Goal: Use online tool/utility: Utilize a website feature to perform a specific function

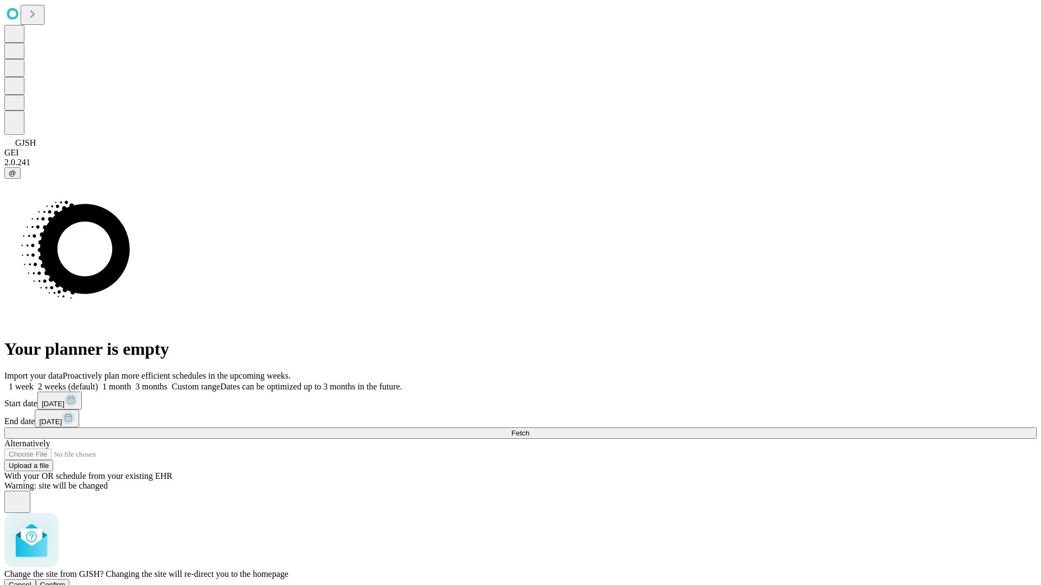
click at [66, 581] on span "Confirm" at bounding box center [52, 585] width 25 height 8
click at [34, 382] on label "1 week" at bounding box center [18, 386] width 29 height 9
click at [529, 429] on span "Fetch" at bounding box center [520, 433] width 18 height 8
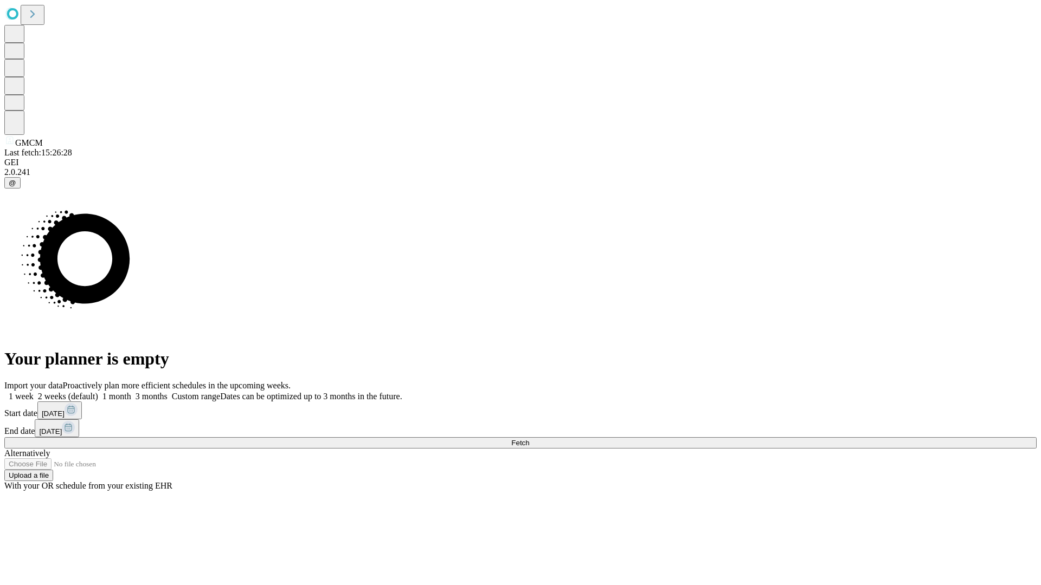
click at [34, 392] on label "1 week" at bounding box center [18, 396] width 29 height 9
click at [529, 439] on span "Fetch" at bounding box center [520, 443] width 18 height 8
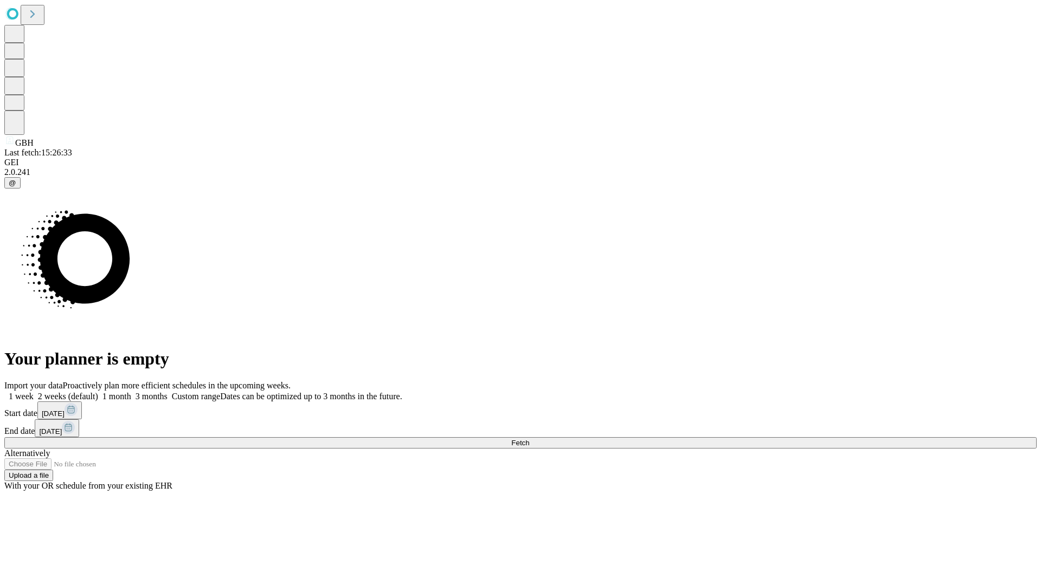
click at [529, 439] on span "Fetch" at bounding box center [520, 443] width 18 height 8
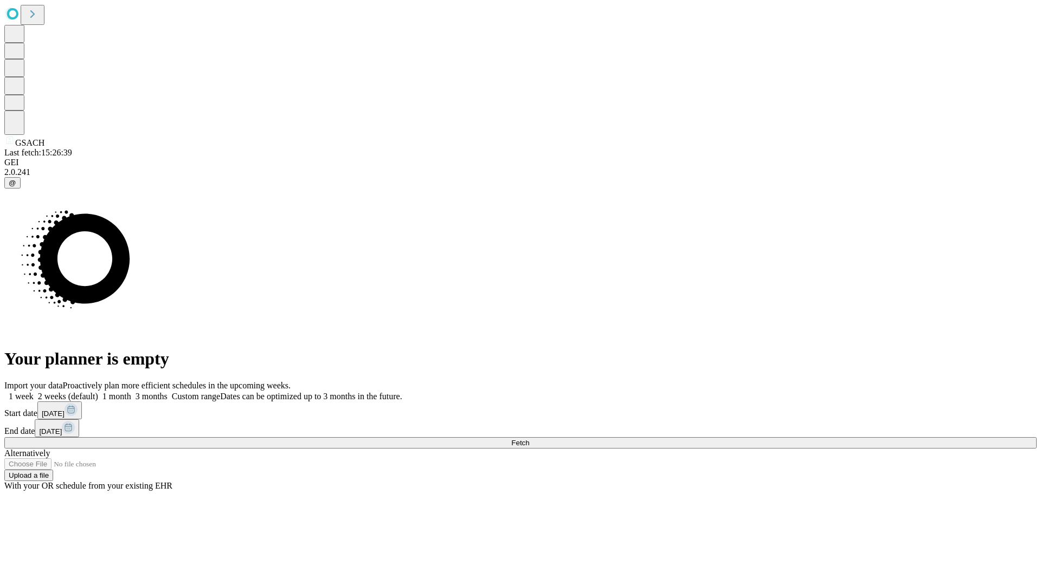
click at [34, 392] on label "1 week" at bounding box center [18, 396] width 29 height 9
click at [529, 439] on span "Fetch" at bounding box center [520, 443] width 18 height 8
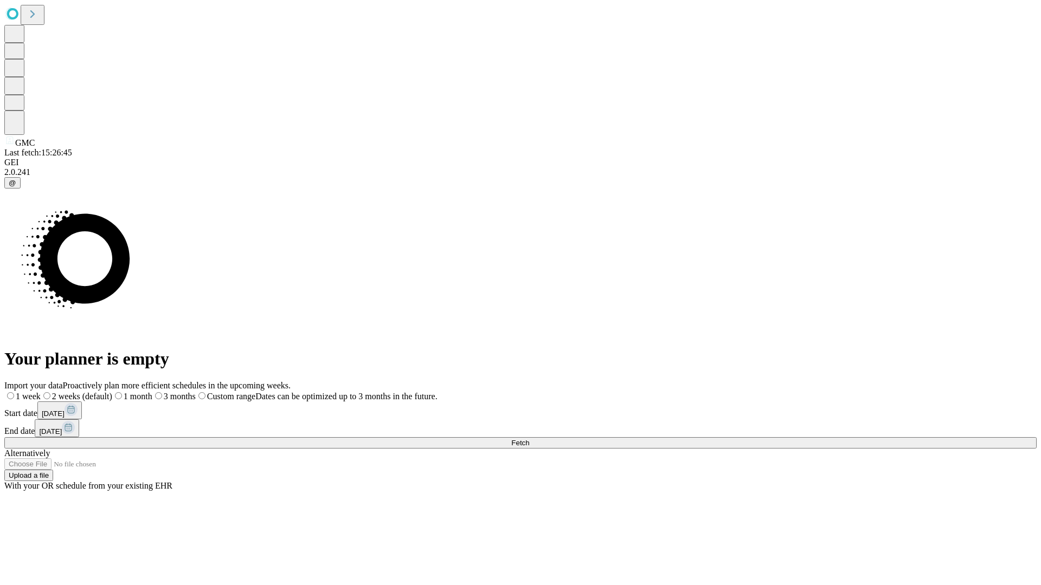
click at [529, 439] on span "Fetch" at bounding box center [520, 443] width 18 height 8
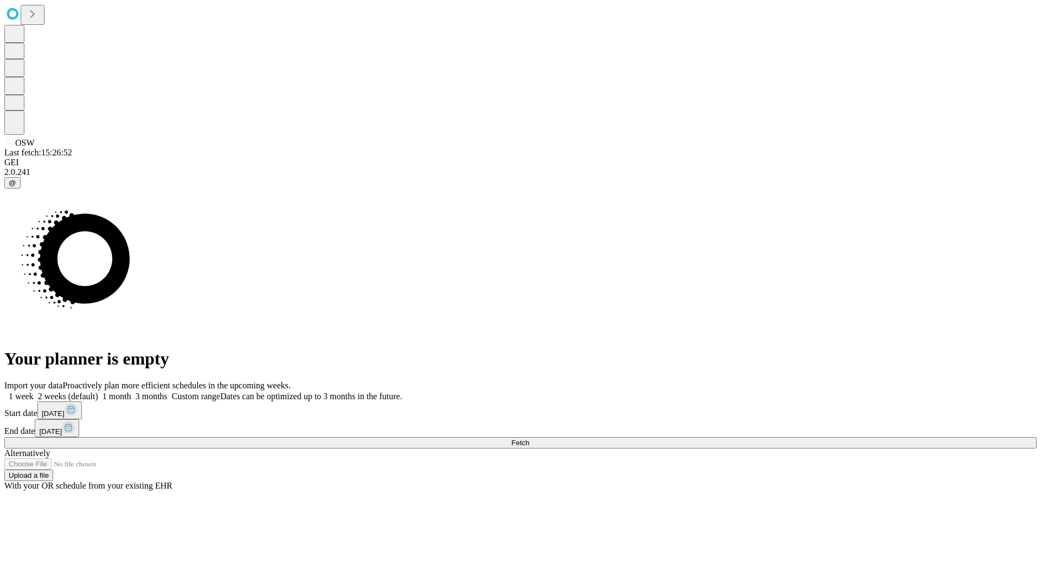
click at [34, 392] on label "1 week" at bounding box center [18, 396] width 29 height 9
click at [529, 439] on span "Fetch" at bounding box center [520, 443] width 18 height 8
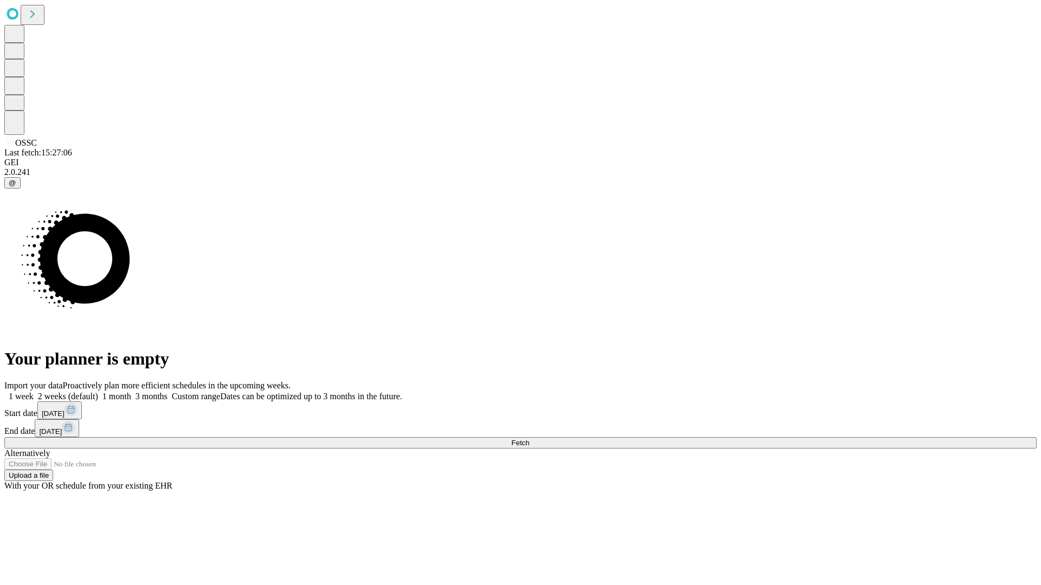
click at [529, 439] on span "Fetch" at bounding box center [520, 443] width 18 height 8
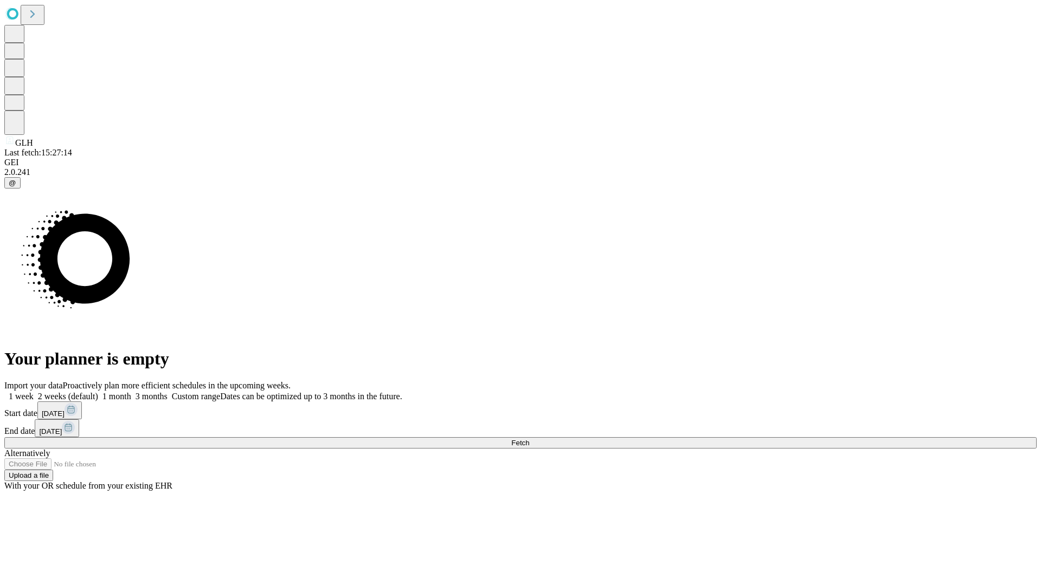
click at [34, 392] on label "1 week" at bounding box center [18, 396] width 29 height 9
click at [529, 439] on span "Fetch" at bounding box center [520, 443] width 18 height 8
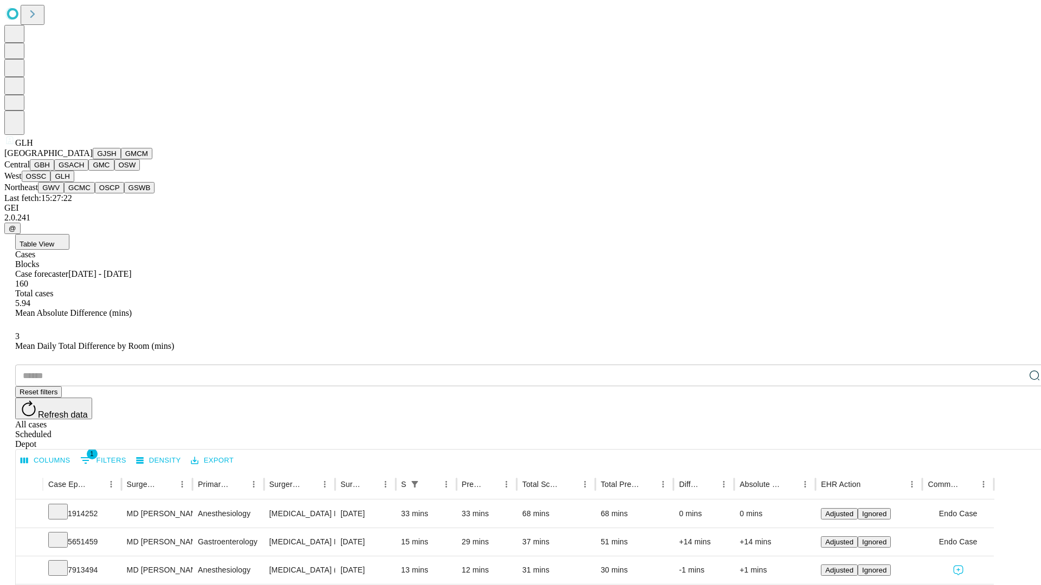
click at [64, 193] on button "GWV" at bounding box center [51, 187] width 26 height 11
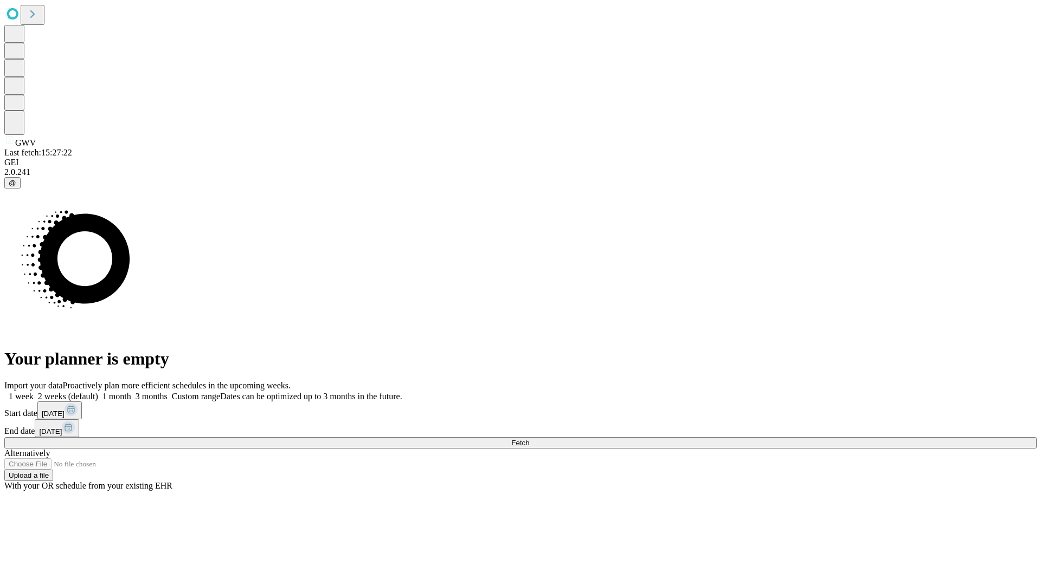
click at [34, 392] on label "1 week" at bounding box center [18, 396] width 29 height 9
click at [529, 439] on span "Fetch" at bounding box center [520, 443] width 18 height 8
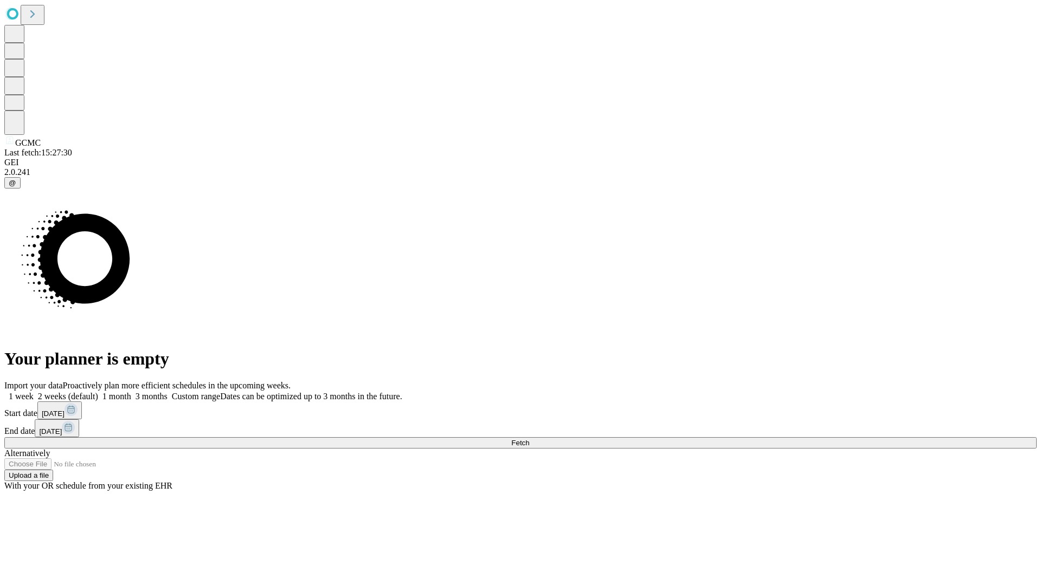
click at [34, 392] on label "1 week" at bounding box center [18, 396] width 29 height 9
click at [529, 439] on span "Fetch" at bounding box center [520, 443] width 18 height 8
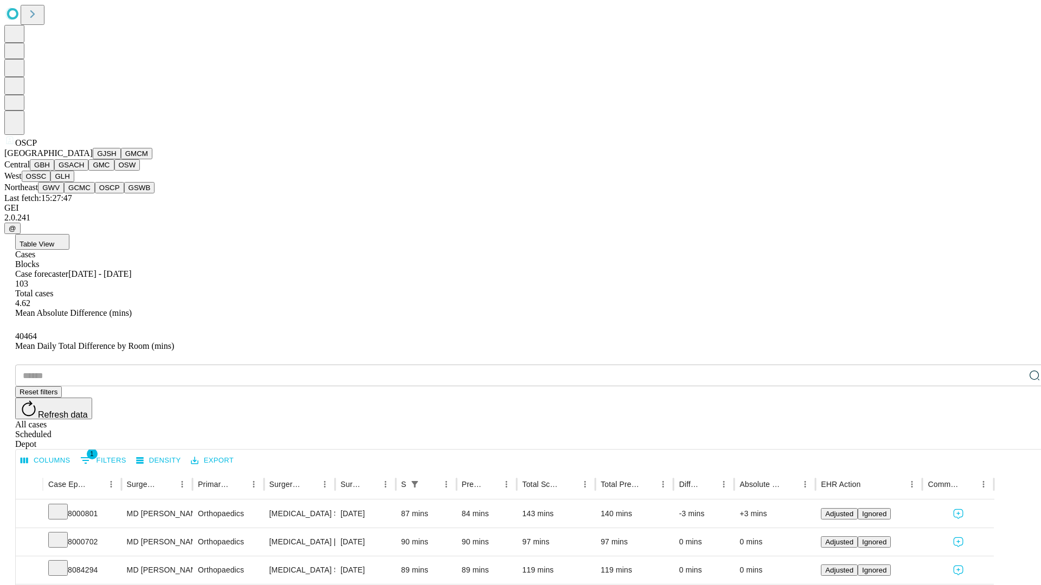
click at [124, 193] on button "GSWB" at bounding box center [139, 187] width 31 height 11
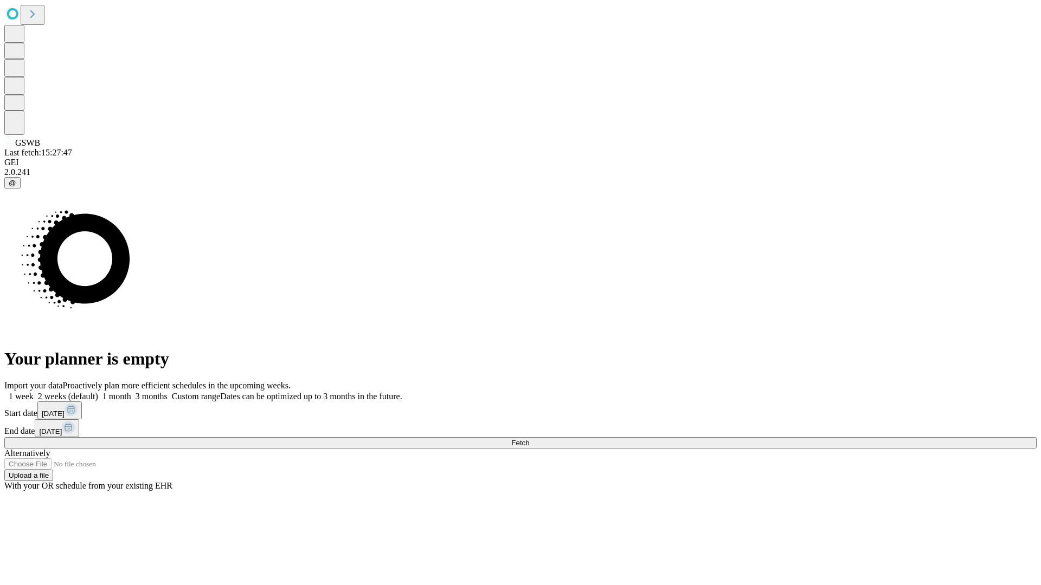
click at [34, 392] on label "1 week" at bounding box center [18, 396] width 29 height 9
click at [529, 439] on span "Fetch" at bounding box center [520, 443] width 18 height 8
